Goal: Task Accomplishment & Management: Use online tool/utility

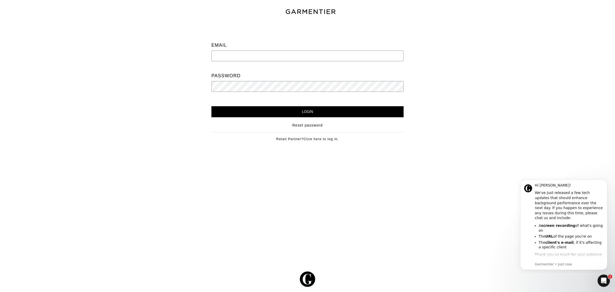
type input "support@ac-styles.com"
click at [293, 108] on input "Login" at bounding box center [308, 111] width 192 height 11
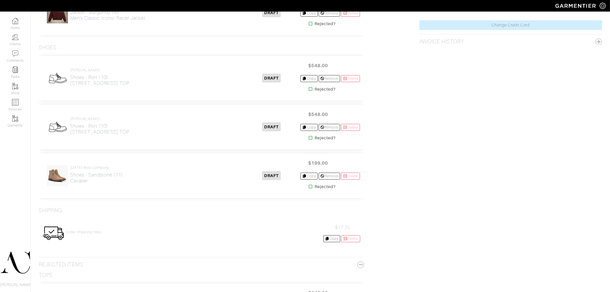
scroll to position [320, 0]
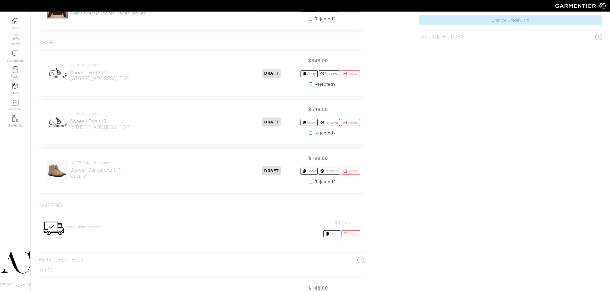
drag, startPoint x: 130, startPoint y: 129, endPoint x: 71, endPoint y: 132, distance: 59.1
click at [71, 132] on div "john varatos Shoes - Port (10) 315 STREET LOW TOP" at bounding box center [145, 122] width 204 height 22
copy h2 "315 STREET LOW TOP"
click at [357, 123] on link "Delete" at bounding box center [350, 122] width 19 height 7
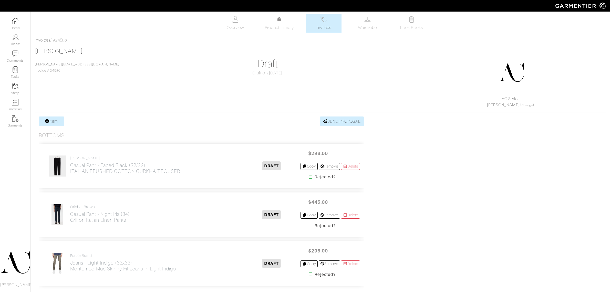
scroll to position [320, 0]
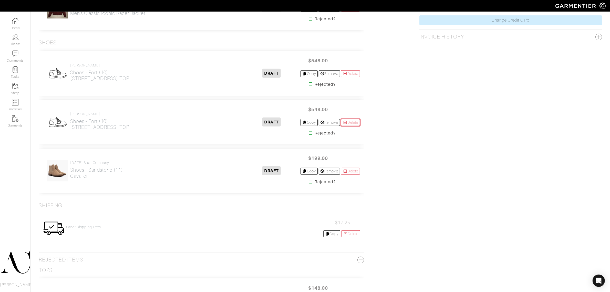
drag, startPoint x: 347, startPoint y: 123, endPoint x: 337, endPoint y: 21, distance: 102.7
click at [347, 123] on link "Delete" at bounding box center [350, 122] width 19 height 7
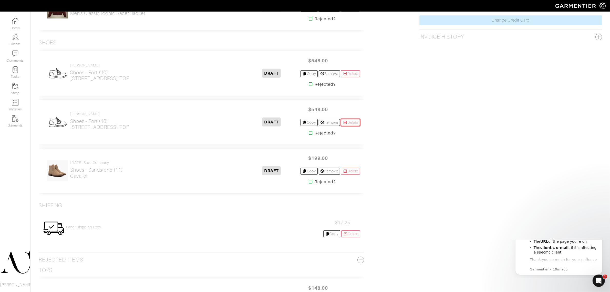
scroll to position [0, 0]
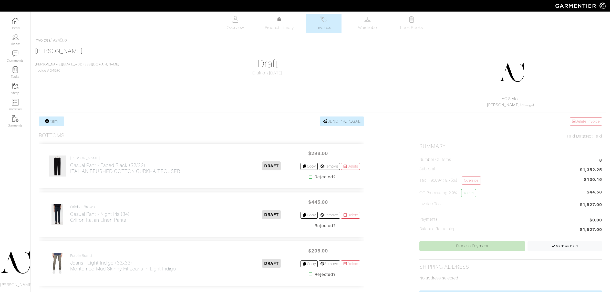
scroll to position [320, 0]
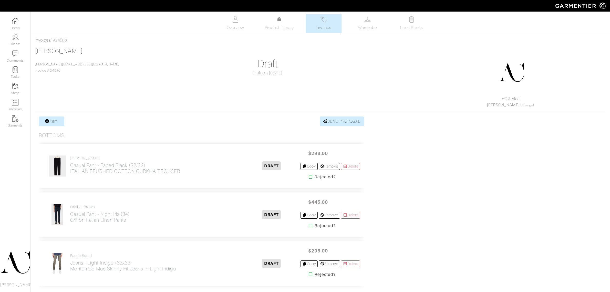
scroll to position [320, 0]
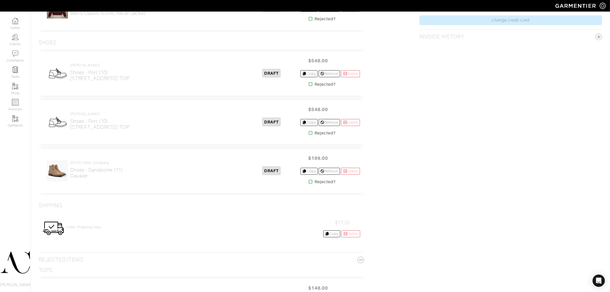
click at [309, 132] on icon at bounding box center [311, 133] width 4 height 4
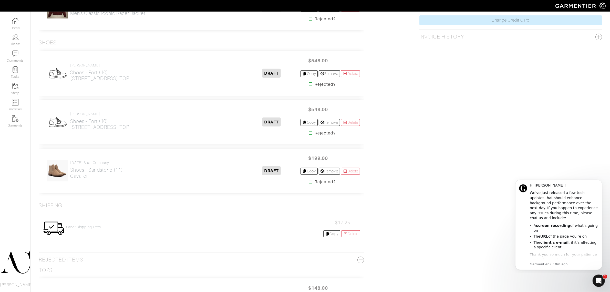
scroll to position [0, 0]
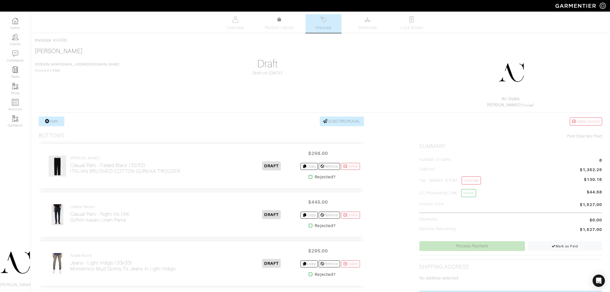
scroll to position [320, 0]
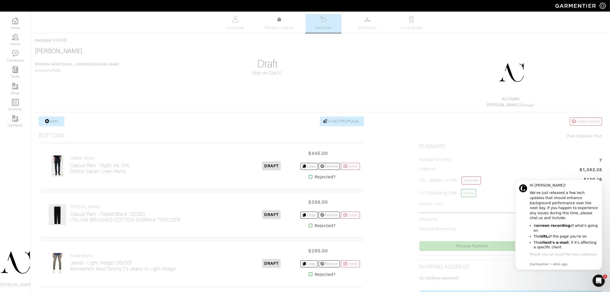
click at [45, 120] on icon at bounding box center [47, 121] width 4 height 4
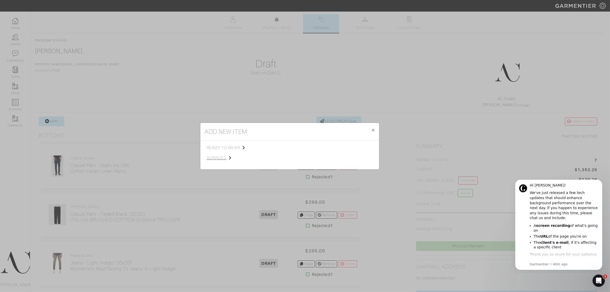
click at [222, 156] on span "services" at bounding box center [233, 158] width 52 height 6
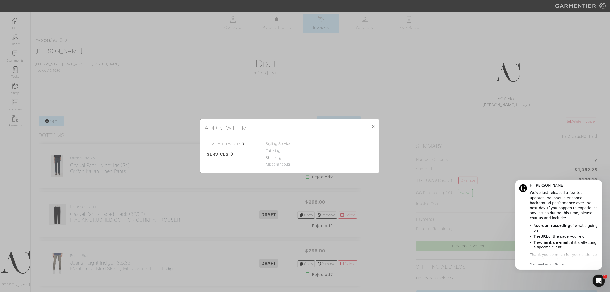
click at [281, 159] on link "Shipping" at bounding box center [273, 157] width 15 height 4
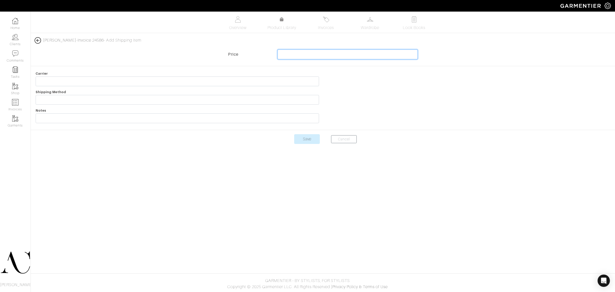
click at [329, 55] on input "text" at bounding box center [348, 54] width 141 height 10
type input "7"
click at [72, 85] on input "text" at bounding box center [178, 81] width 284 height 10
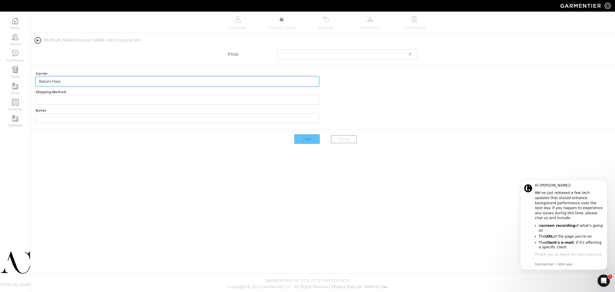
type input "Return Fees"
click at [317, 144] on input "Save" at bounding box center [307, 139] width 26 height 10
